Goal: Transaction & Acquisition: Purchase product/service

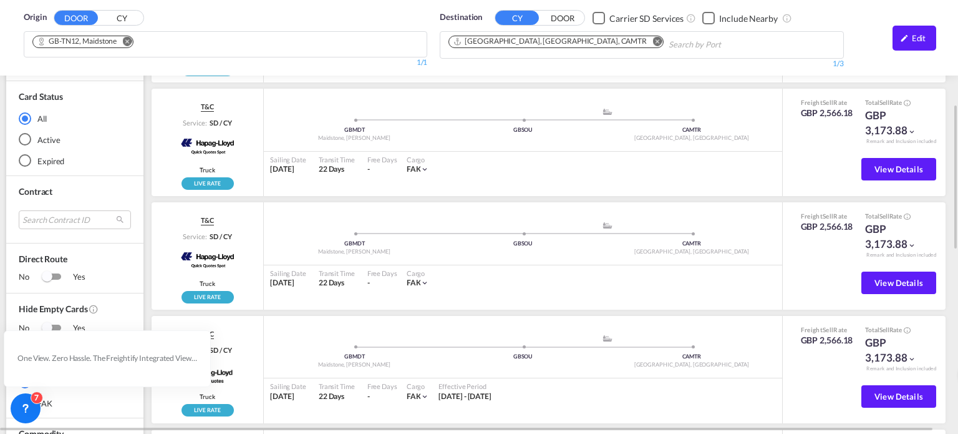
scroll to position [374, 0]
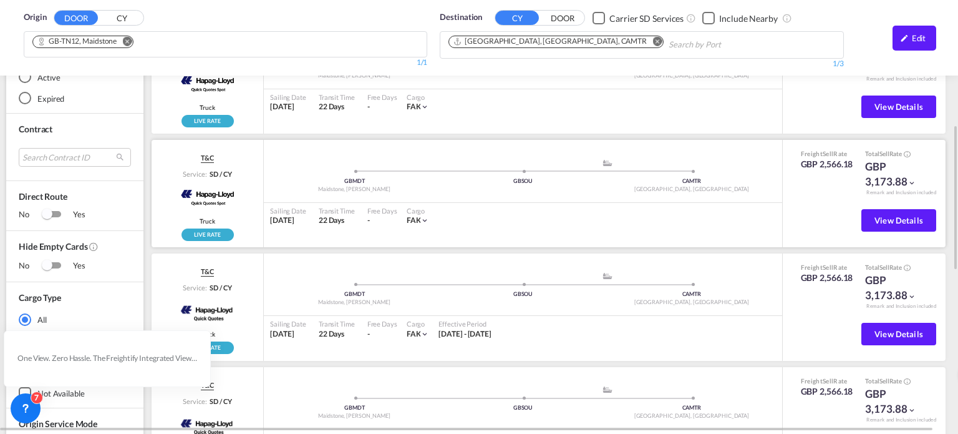
click at [429, 218] on md-icon "icon-chevron-down" at bounding box center [425, 220] width 9 height 9
click at [429, 218] on div "FAK |" at bounding box center [479, 217] width 958 height 434
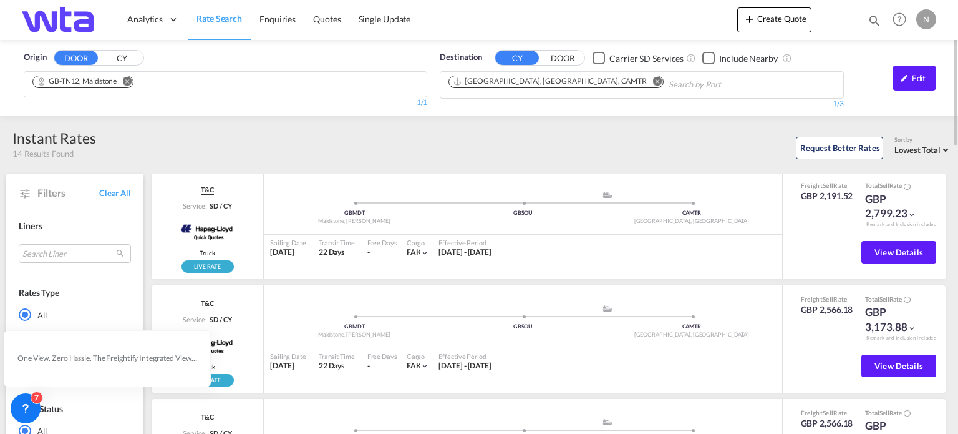
scroll to position [0, 0]
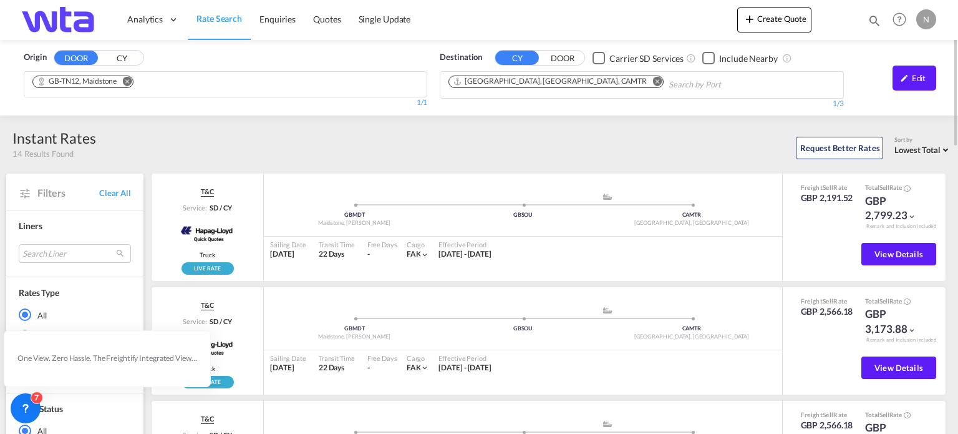
click at [653, 79] on md-icon "Remove" at bounding box center [657, 81] width 9 height 9
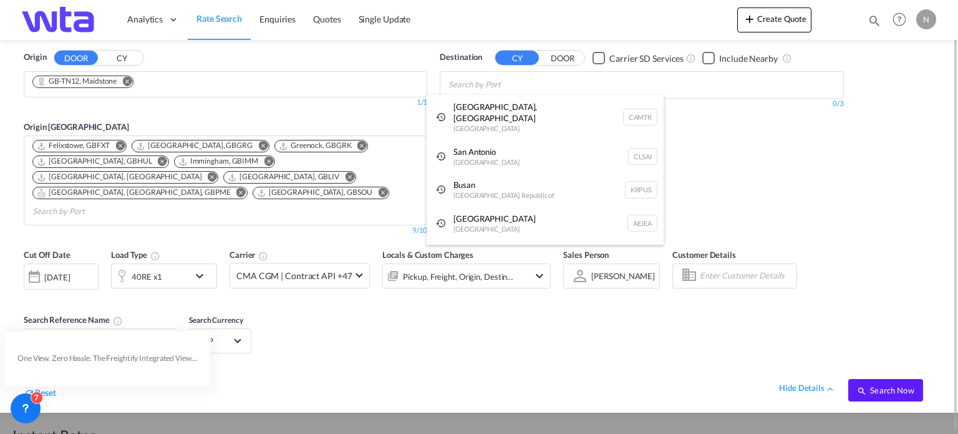
type input "c"
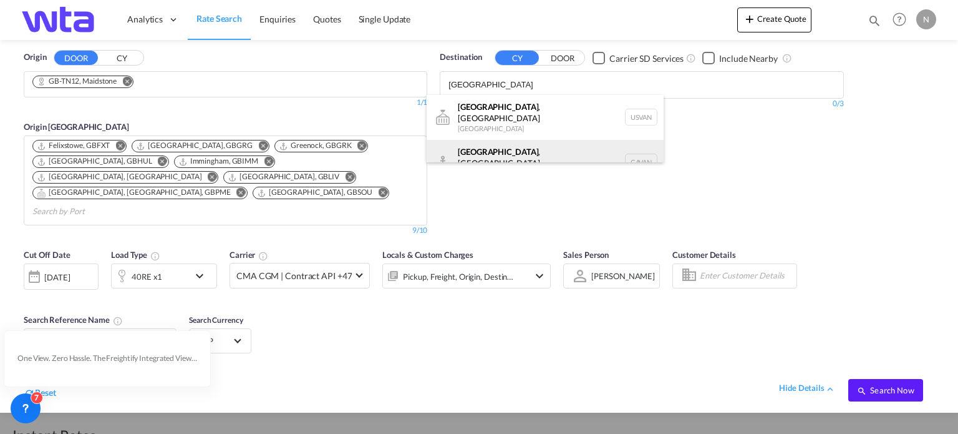
type input "[GEOGRAPHIC_DATA]"
click at [502, 152] on div "[GEOGRAPHIC_DATA] , [GEOGRAPHIC_DATA] [GEOGRAPHIC_DATA] [GEOGRAPHIC_DATA]" at bounding box center [545, 162] width 237 height 45
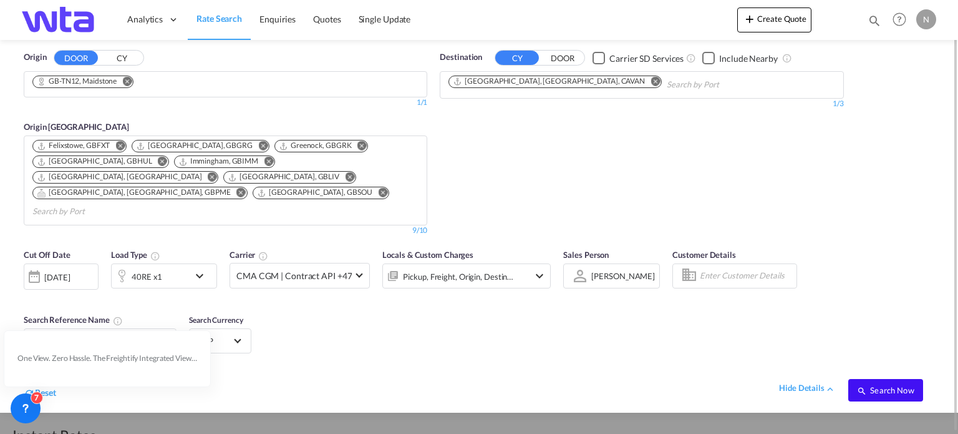
click at [890, 385] on span "Search Now" at bounding box center [885, 390] width 57 height 10
